Goal: Go to known website: Go to known website

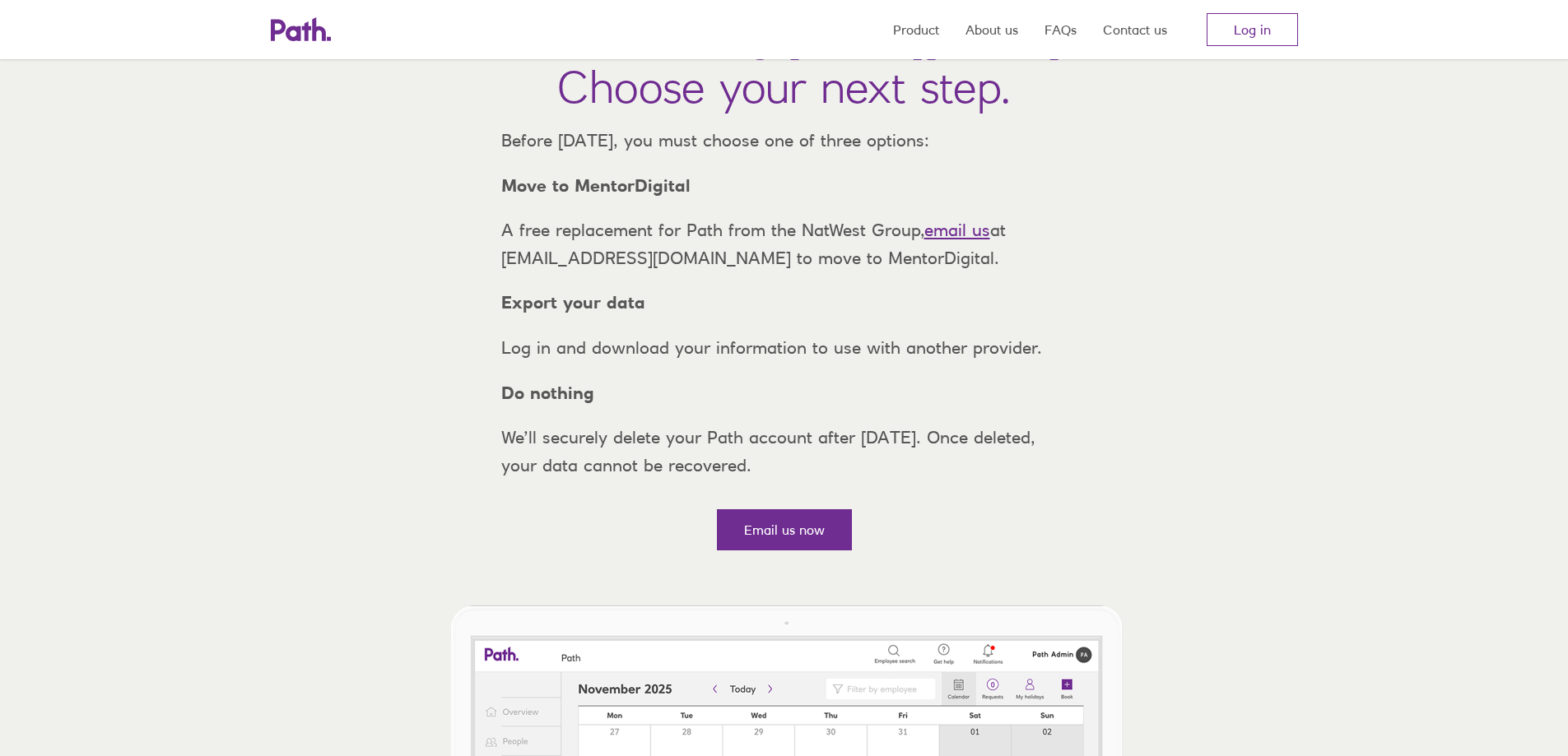
scroll to position [165, 0]
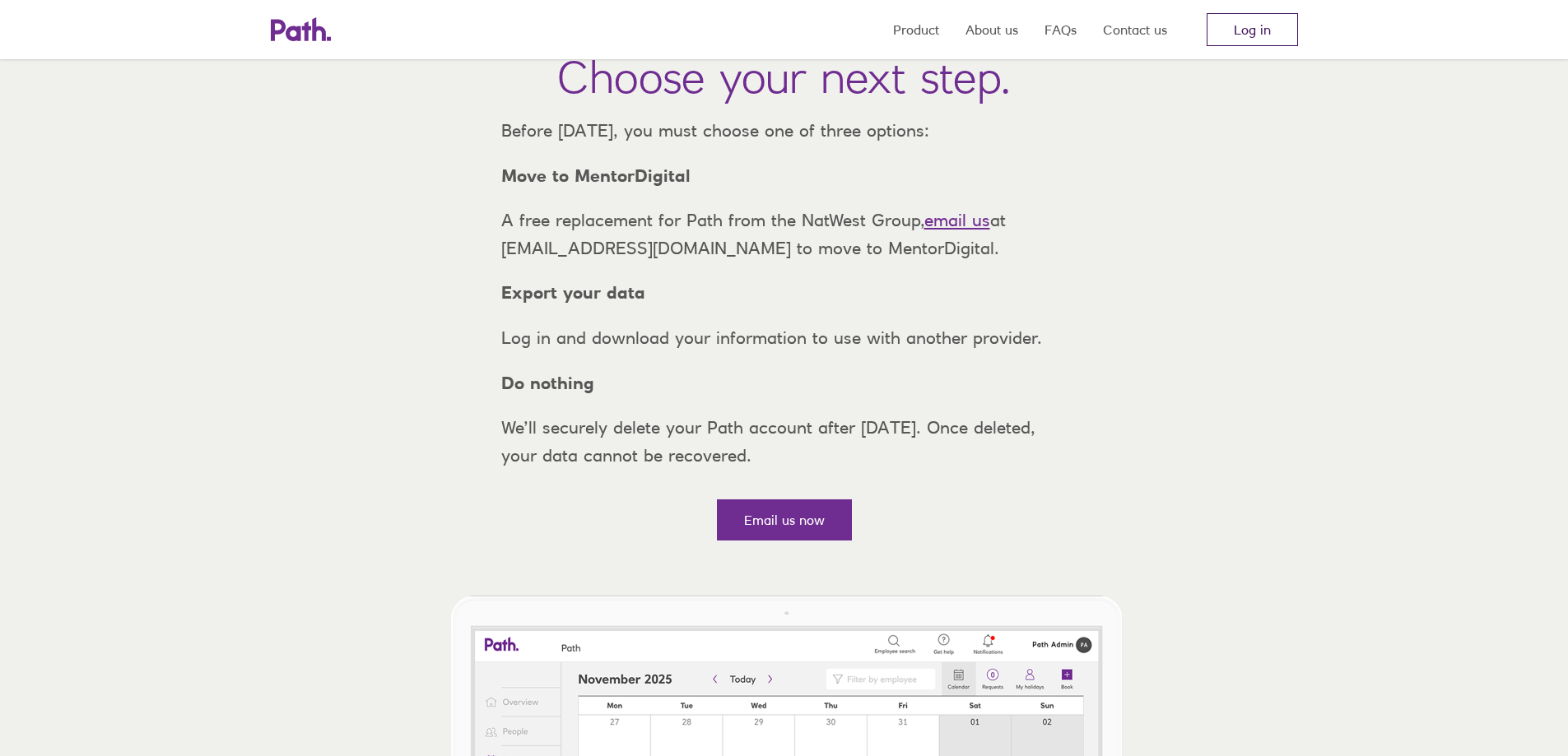
click at [1246, 25] on link "Log in" at bounding box center [1252, 30] width 92 height 33
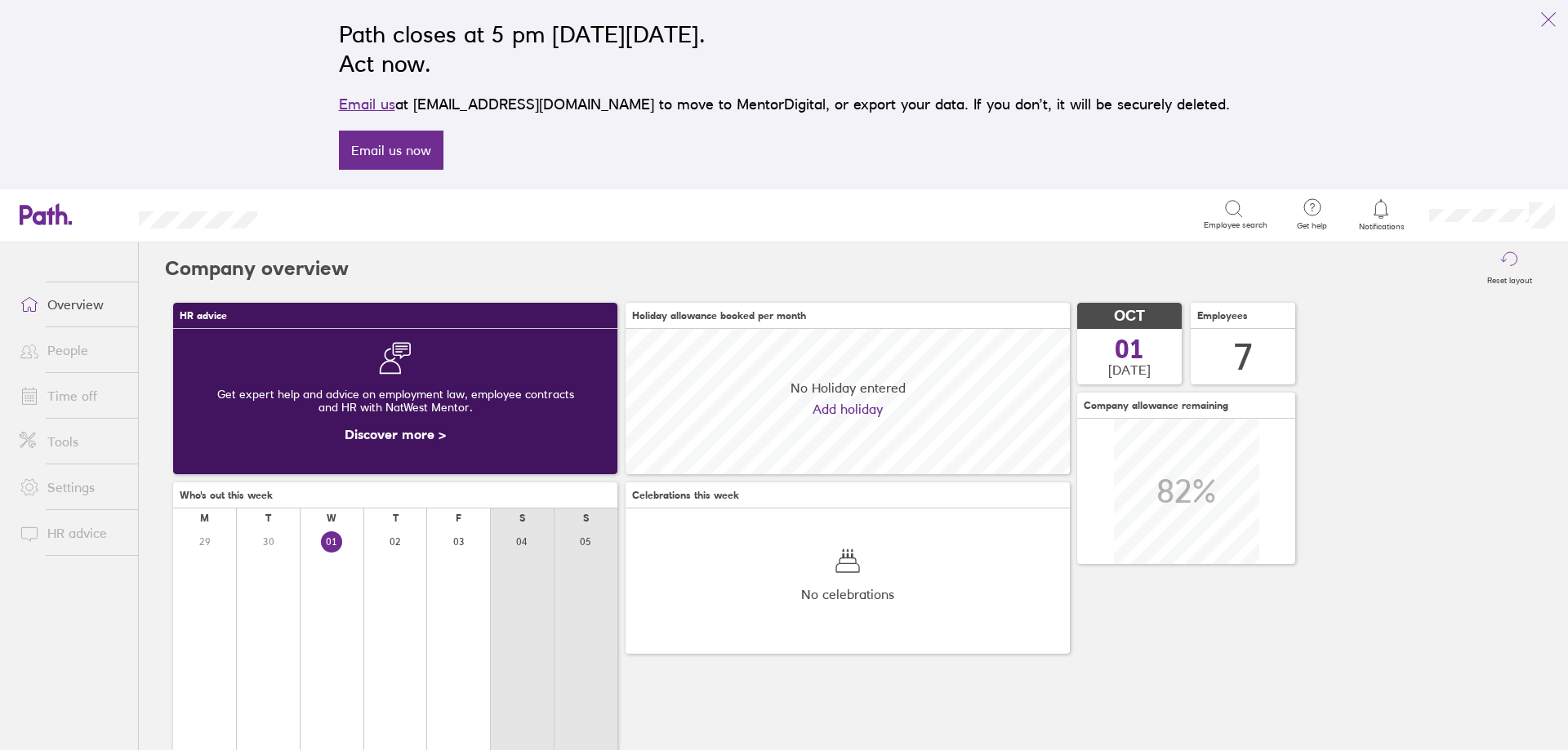
scroll to position [146, 444]
